Goal: Task Accomplishment & Management: Use online tool/utility

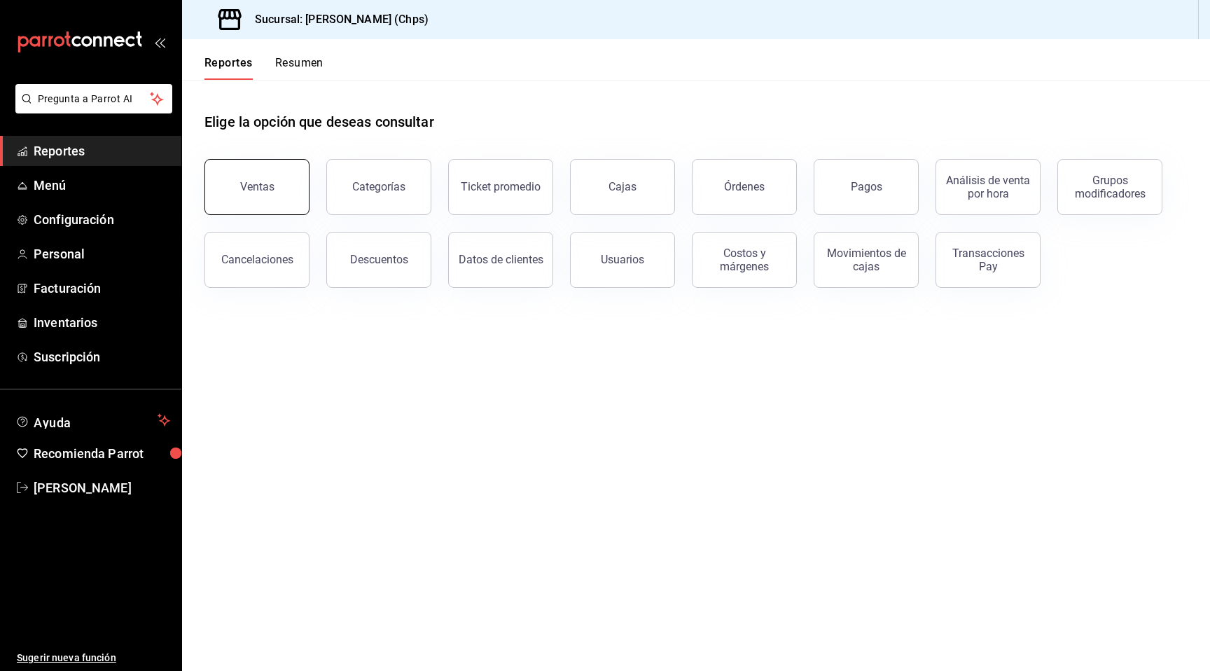
click at [281, 187] on button "Ventas" at bounding box center [256, 187] width 105 height 56
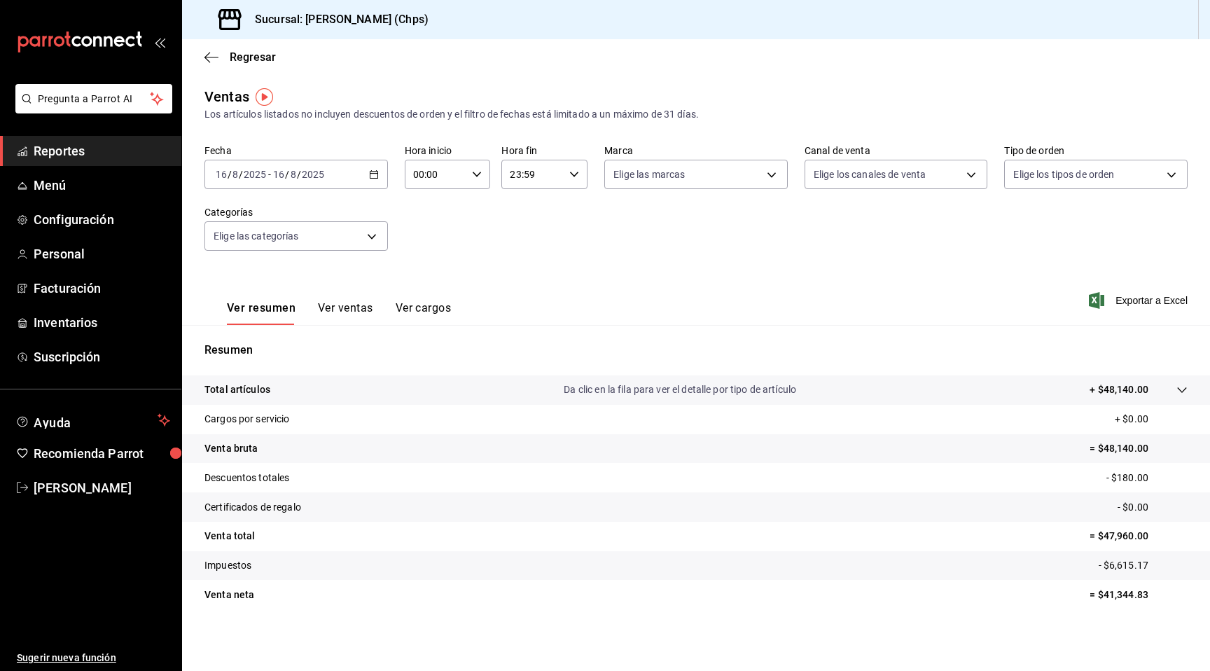
click at [281, 187] on div "2025-08-16 16 / 8 / 2025 - 2025-08-16 16 / 8 / 2025" at bounding box center [295, 174] width 183 height 29
click at [264, 343] on span "Rango de fechas" at bounding box center [270, 342] width 108 height 15
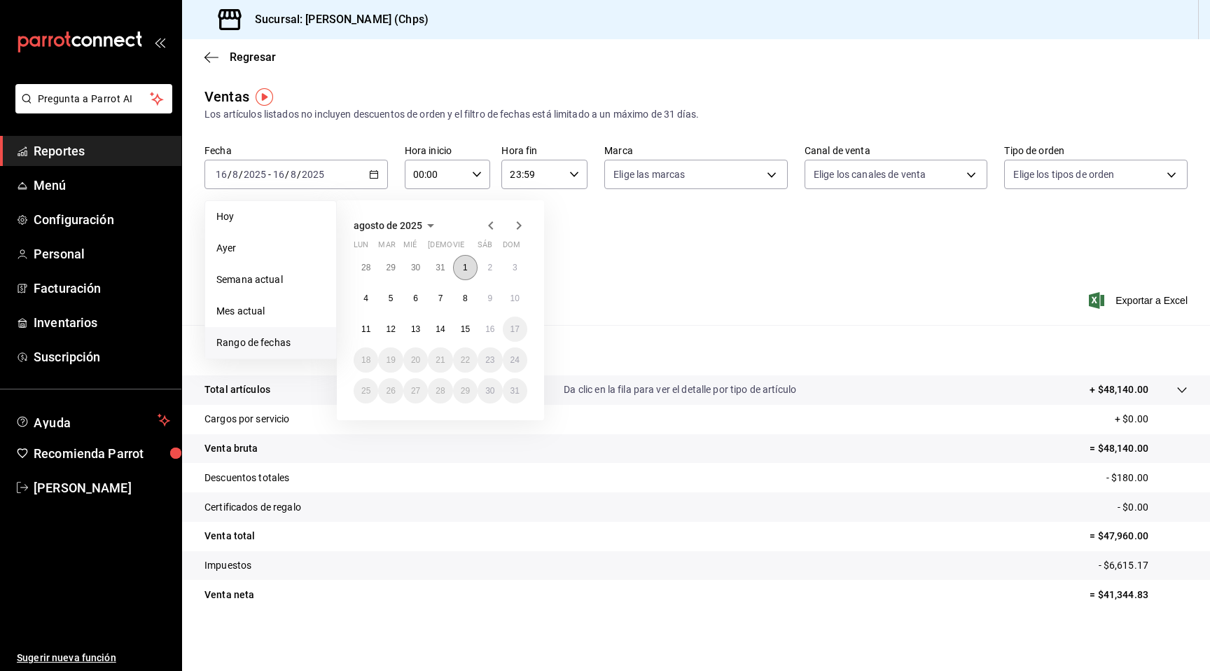
click at [461, 266] on button "1" at bounding box center [465, 267] width 24 height 25
click at [461, 324] on abbr "15" at bounding box center [465, 329] width 9 height 10
